Goal: Entertainment & Leisure: Consume media (video, audio)

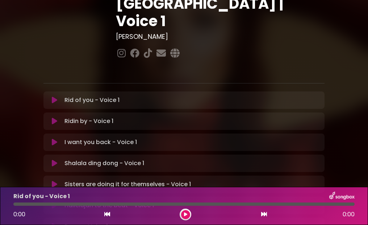
scroll to position [101, 0]
click at [54, 96] on icon at bounding box center [54, 99] width 5 height 7
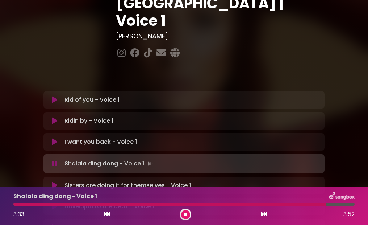
click at [199, 198] on div "Hallelujah to the beat - Voice 1 Loading Track... Your Feedback" at bounding box center [184, 206] width 281 height 17
click at [206, 219] on div "Boom - Voice 1 Loading Track... Name Email" at bounding box center [184, 227] width 281 height 17
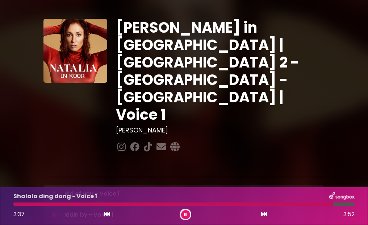
scroll to position [0, 0]
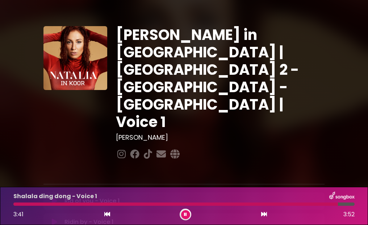
click at [54, 30] on img at bounding box center [76, 58] width 64 height 64
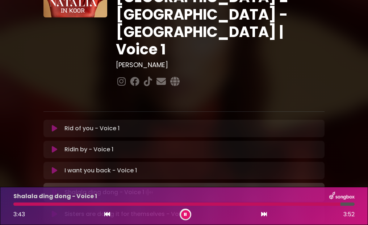
scroll to position [76, 0]
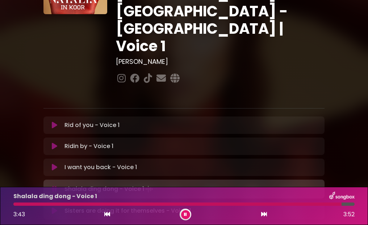
click at [58, 185] on button at bounding box center [55, 188] width 14 height 7
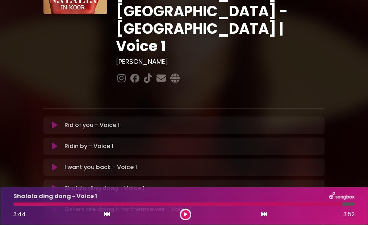
click at [58, 185] on button at bounding box center [55, 188] width 14 height 7
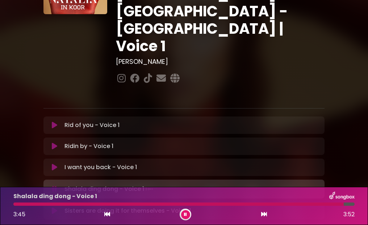
click at [56, 185] on icon at bounding box center [54, 188] width 5 height 7
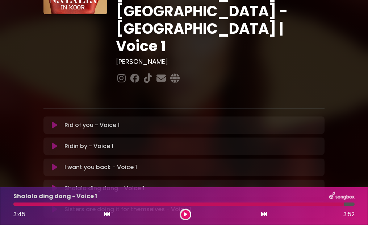
click at [53, 185] on icon at bounding box center [54, 188] width 5 height 7
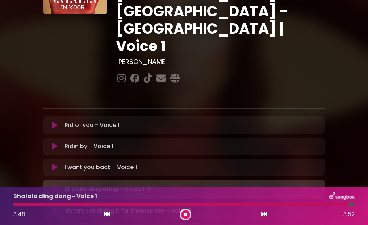
click at [38, 203] on div at bounding box center [180, 203] width 335 height 3
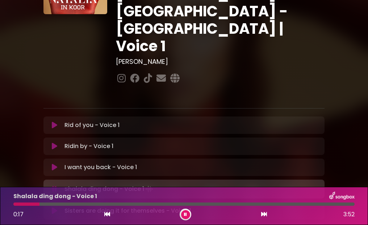
click at [30, 204] on div at bounding box center [26, 203] width 26 height 3
click at [59, 164] on button at bounding box center [55, 167] width 14 height 7
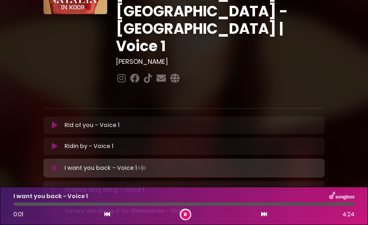
click at [54, 186] on icon at bounding box center [54, 189] width 5 height 7
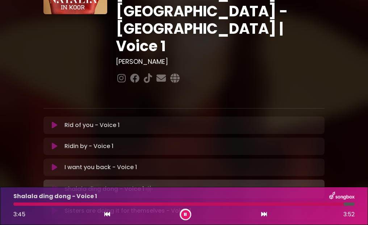
drag, startPoint x: 54, startPoint y: 119, endPoint x: 54, endPoint y: 29, distance: 89.9
click at [54, 91] on p at bounding box center [184, 95] width 281 height 9
click at [182, 216] on button at bounding box center [185, 214] width 9 height 9
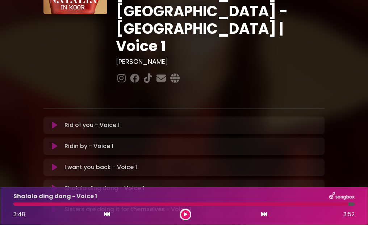
click at [133, 163] on p "I want you back - Voice 1 Loading Track..." at bounding box center [101, 167] width 73 height 9
click at [38, 203] on div at bounding box center [180, 203] width 335 height 3
click at [37, 203] on div at bounding box center [180, 203] width 335 height 3
click at [187, 215] on icon at bounding box center [185, 214] width 3 height 4
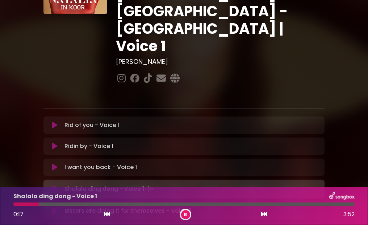
click at [26, 203] on div at bounding box center [26, 203] width 26 height 3
click at [195, 220] on div "Shalala ding dong - Voice 1 0:09 3:52" at bounding box center [184, 206] width 368 height 38
click at [186, 214] on icon at bounding box center [185, 214] width 3 height 4
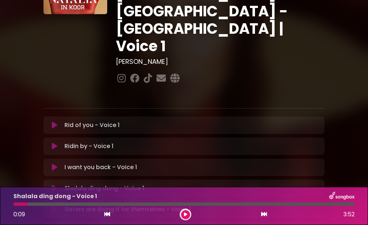
click at [54, 185] on icon at bounding box center [54, 188] width 5 height 7
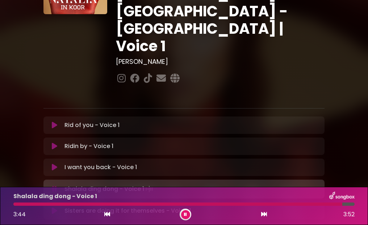
click at [177, 213] on div "3:44 3:52" at bounding box center [184, 215] width 350 height 12
click at [189, 215] on button at bounding box center [185, 214] width 9 height 9
